Goal: Task Accomplishment & Management: Use online tool/utility

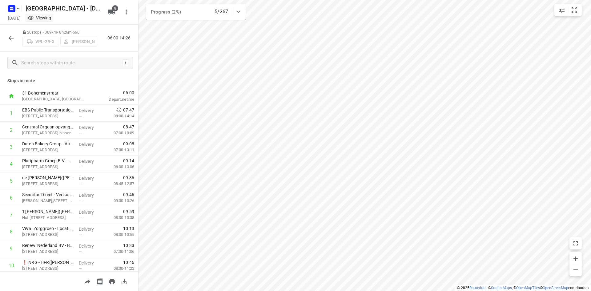
click at [9, 37] on icon "button" at bounding box center [10, 37] width 7 height 7
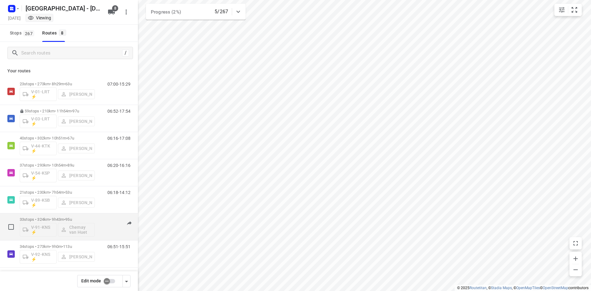
click at [54, 217] on p "33 stops • 324km • 9h43m • 95u" at bounding box center [57, 219] width 75 height 5
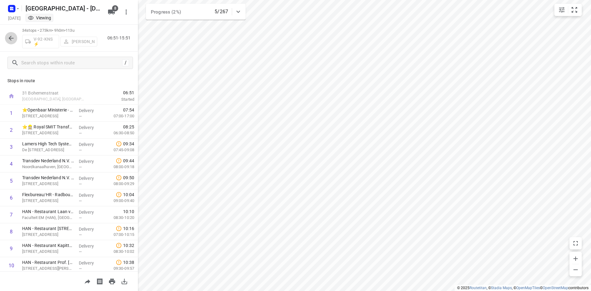
click at [12, 38] on icon "button" at bounding box center [10, 37] width 7 height 7
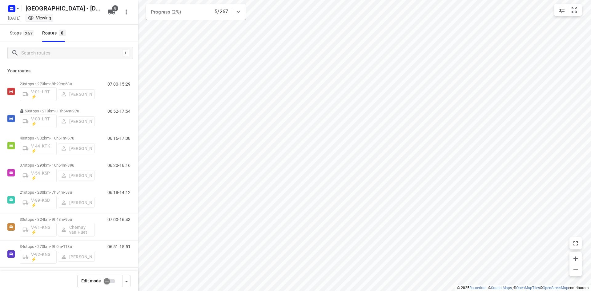
click at [241, 13] on icon at bounding box center [238, 11] width 7 height 7
click at [241, 13] on icon at bounding box center [238, 13] width 7 height 7
click at [100, 142] on div "06:16-17:08" at bounding box center [115, 147] width 31 height 22
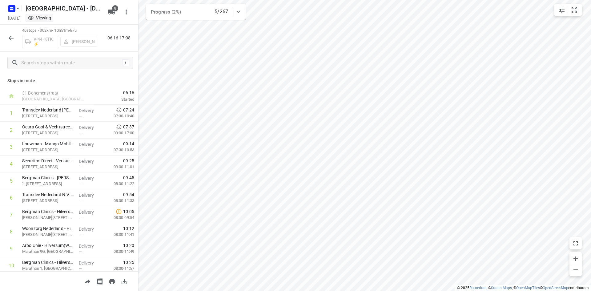
click at [14, 38] on icon "button" at bounding box center [10, 37] width 7 height 7
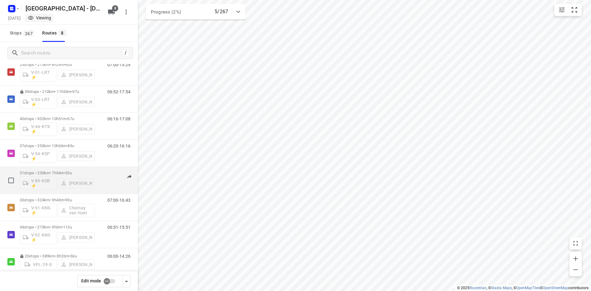
scroll to position [30, 0]
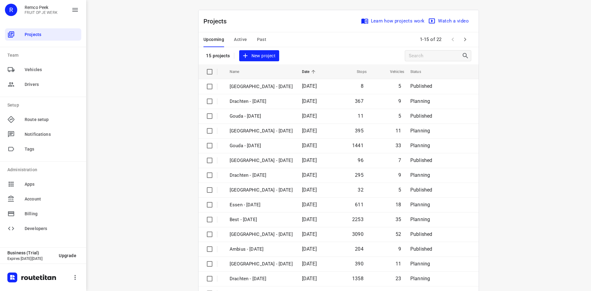
click at [237, 39] on span "Active" at bounding box center [240, 40] width 13 height 8
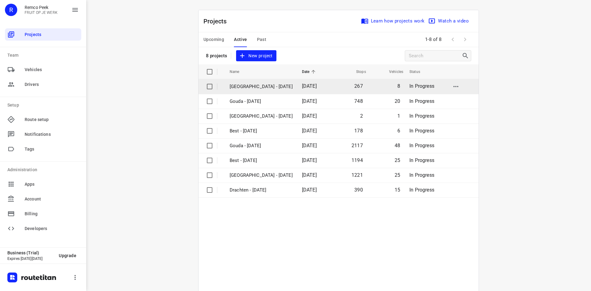
click at [250, 84] on p "[GEOGRAPHIC_DATA] - [DATE]" at bounding box center [261, 86] width 63 height 7
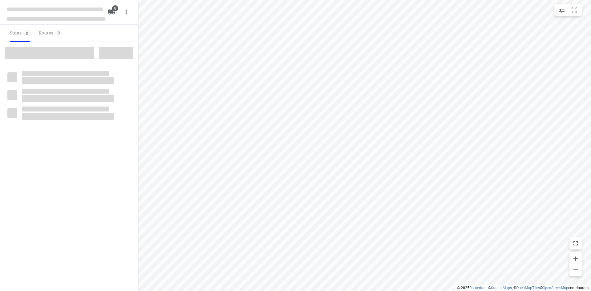
checkbox input "true"
